Goal: Find contact information: Find contact information

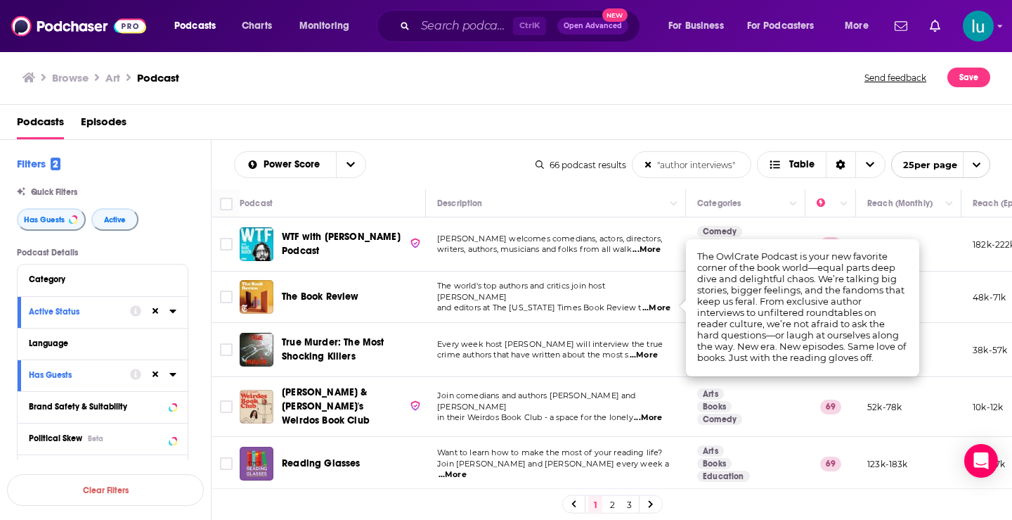
scroll to position [1325, 0]
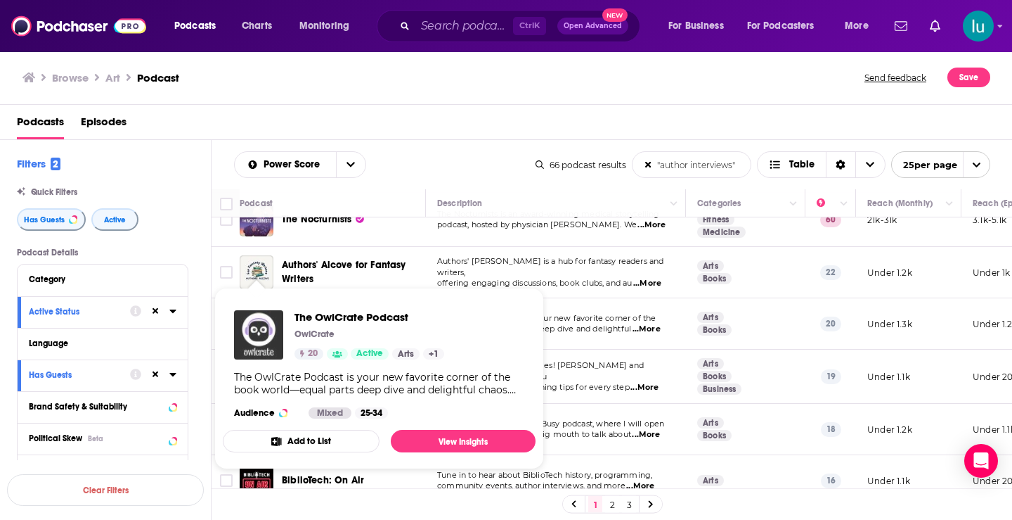
drag, startPoint x: 262, startPoint y: 288, endPoint x: 259, endPoint y: 321, distance: 33.2
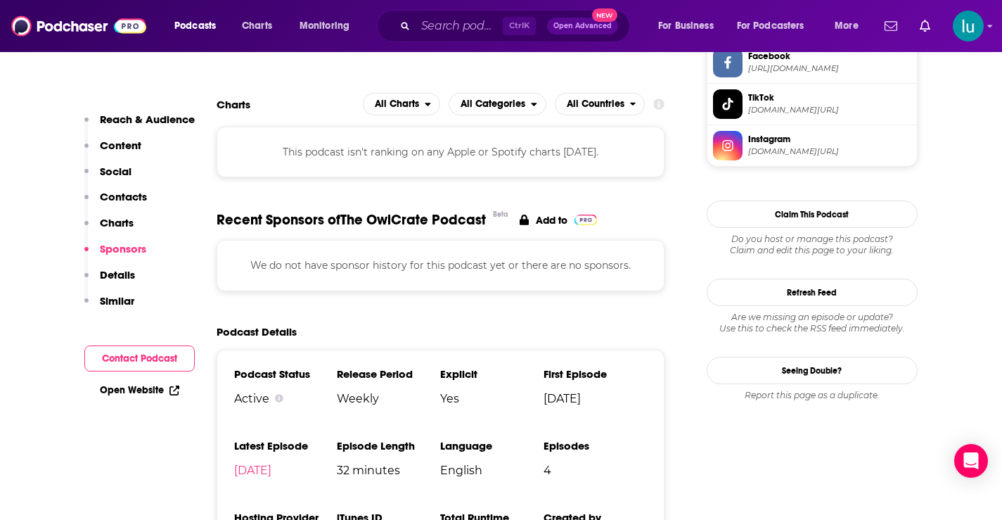
scroll to position [888, 0]
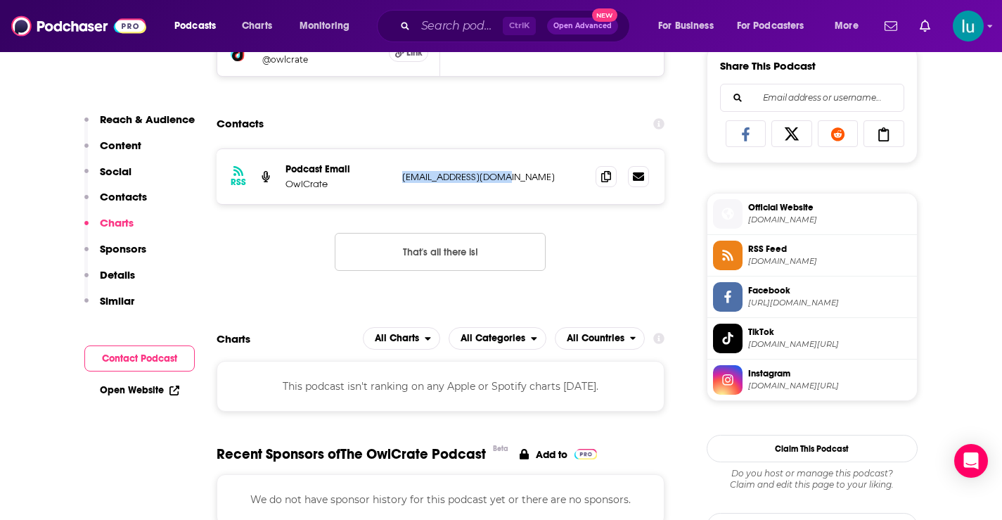
drag, startPoint x: 527, startPoint y: 176, endPoint x: 387, endPoint y: 179, distance: 139.2
click at [0, 0] on div "Podcast Email OwlCrate podcast@owlcrate.com podcast@owlcrate.com" at bounding box center [0, 0] width 0 height 0
copy div "podcast@owlcrate.com"
